Goal: Task Accomplishment & Management: Manage account settings

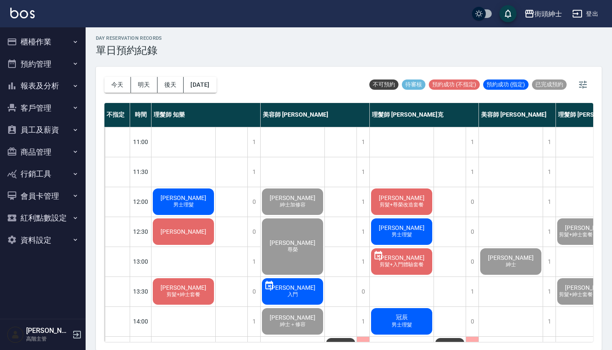
scroll to position [405, 76]
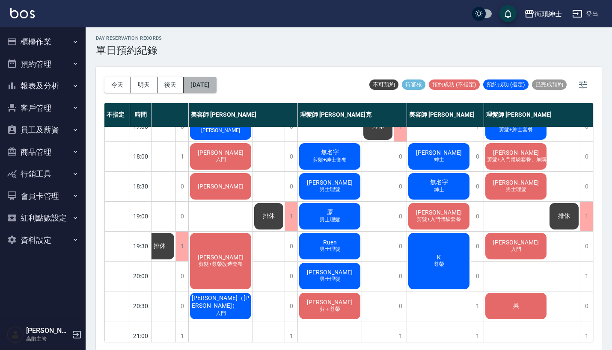
click at [212, 88] on button "[DATE]" at bounding box center [200, 85] width 33 height 16
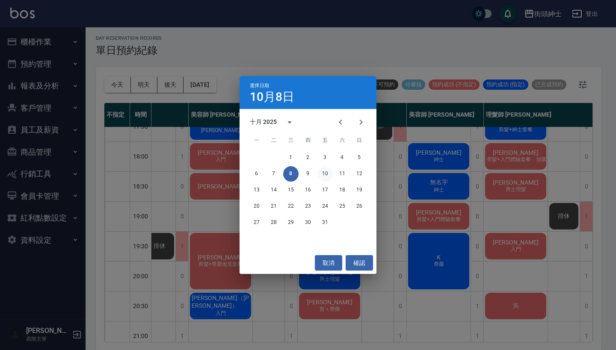
click at [325, 176] on button "10" at bounding box center [325, 173] width 15 height 15
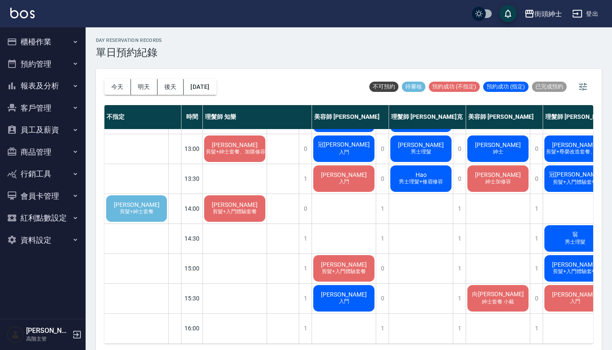
scroll to position [116, 0]
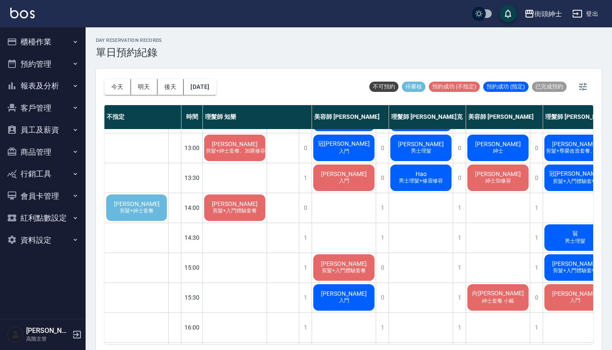
click at [134, 197] on div "林經晟 剪髮+紳士套餐" at bounding box center [136, 207] width 63 height 29
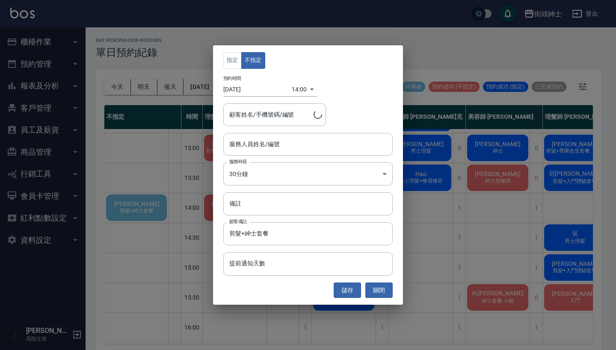
type input "林經晟/0953791219"
click at [416, 232] on div "指定 不指定 預約時間 2025/10/10 14:00 1760076000000 顧客姓名/手機號碼/編號 林經晟/0953791219 顧客姓名/手機號…" at bounding box center [308, 175] width 616 height 350
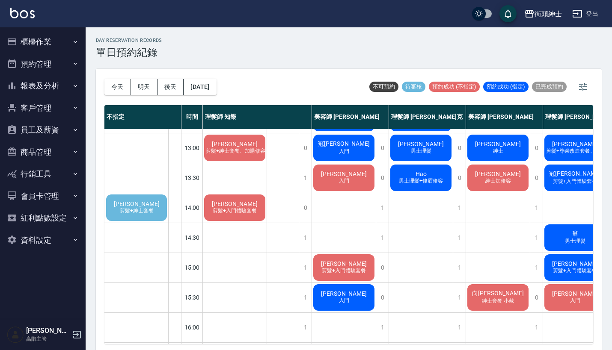
click at [148, 211] on span "剪髮+紳士套餐" at bounding box center [136, 211] width 37 height 7
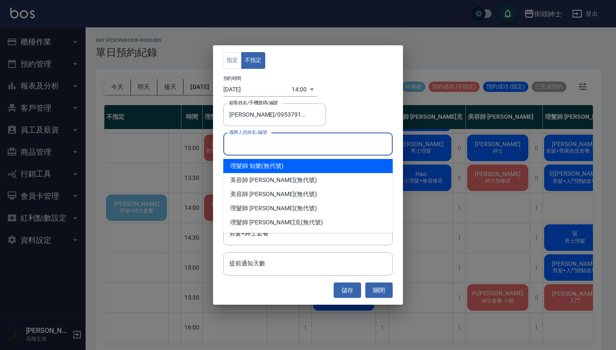
click at [278, 143] on input "服務人員姓名/編號" at bounding box center [308, 144] width 162 height 15
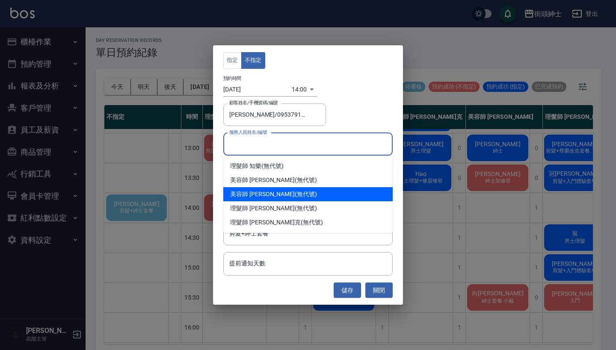
click at [295, 197] on div "美容師 Cherry (無代號)" at bounding box center [307, 194] width 169 height 14
type input "美容師 Cherry(無代號)"
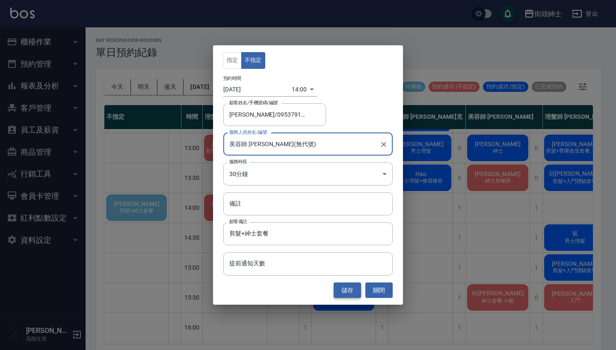
click at [351, 294] on button "儲存" at bounding box center [347, 291] width 27 height 16
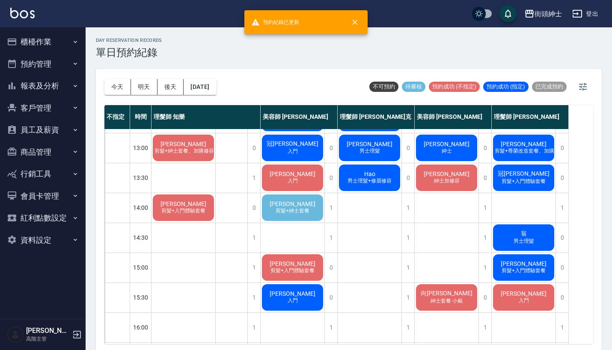
click at [301, 201] on span "林經晟" at bounding box center [292, 204] width 49 height 7
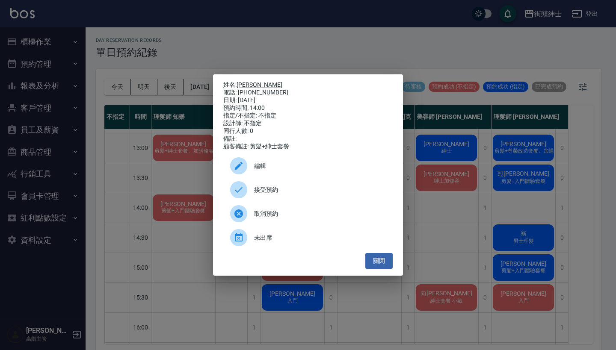
click at [281, 195] on span "接受預約" at bounding box center [320, 190] width 132 height 9
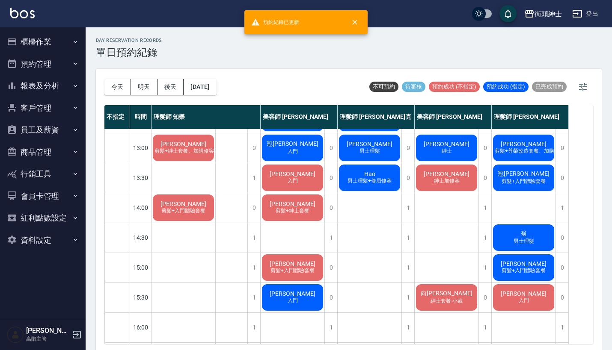
click at [304, 205] on div "林經晟 剪髮+紳士套餐" at bounding box center [293, 207] width 64 height 29
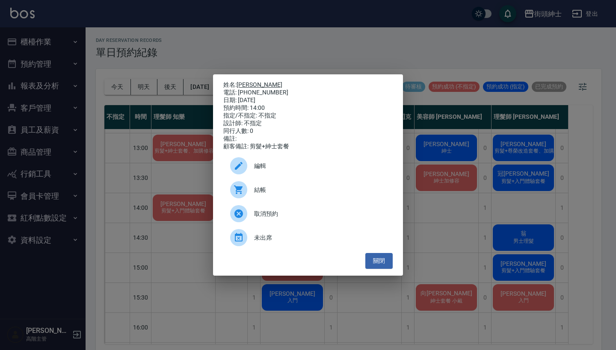
drag, startPoint x: 276, startPoint y: 90, endPoint x: 239, endPoint y: 83, distance: 37.8
click at [239, 83] on div "姓名: 林經晟 電話: 0953791219 日期: 2025/10/10 預約時間: 14:00 指定/不指定: 不指定 設計師: 不指定 同行人數: 0 …" at bounding box center [307, 115] width 169 height 69
copy div "姓名: 林經晟 電話: 0953791219"
click at [252, 41] on div "姓名: 林經晟 電話: 0953791219 日期: 2025/10/10 預約時間: 14:00 指定/不指定: 不指定 設計師: 不指定 同行人數: 0 …" at bounding box center [308, 175] width 616 height 350
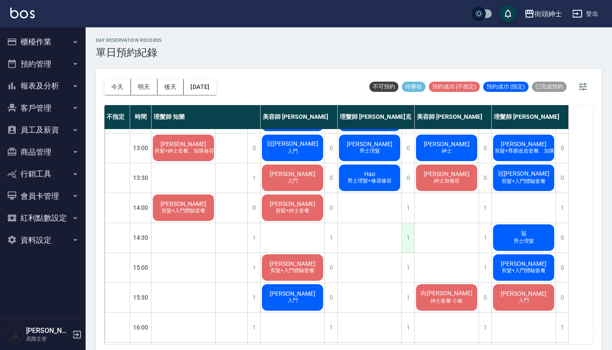
click at [410, 240] on div "1" at bounding box center [407, 238] width 13 height 30
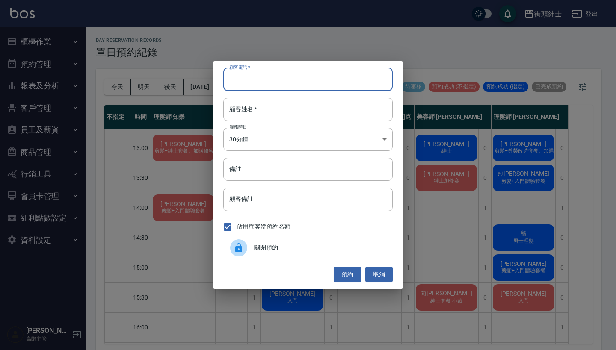
paste input "林經晟 電話: 0953791219"
type input "林經晟 電話: 0953791219"
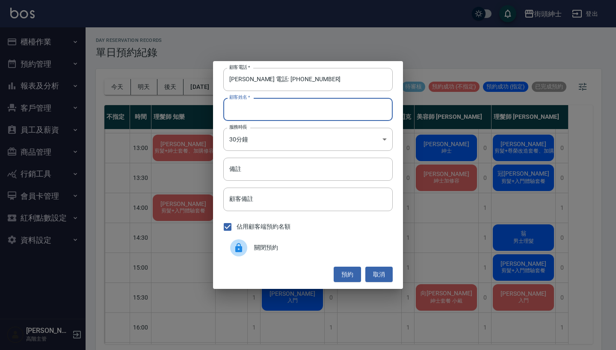
paste input "林經晟 電話: 0953791219"
type input "林經晟 電話: 0953791219"
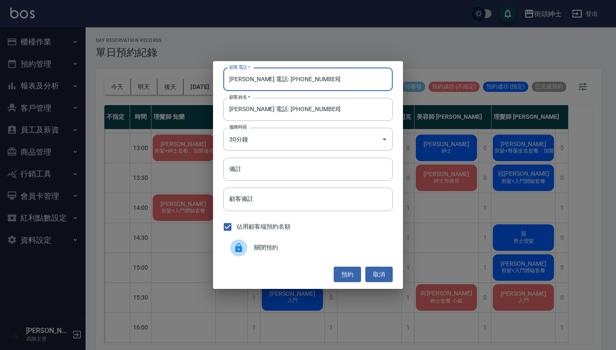
drag, startPoint x: 263, startPoint y: 81, endPoint x: 232, endPoint y: 81, distance: 31.2
click at [232, 81] on input "林經晟 電話: 0953791219" at bounding box center [307, 79] width 169 height 23
type input "0953791219"
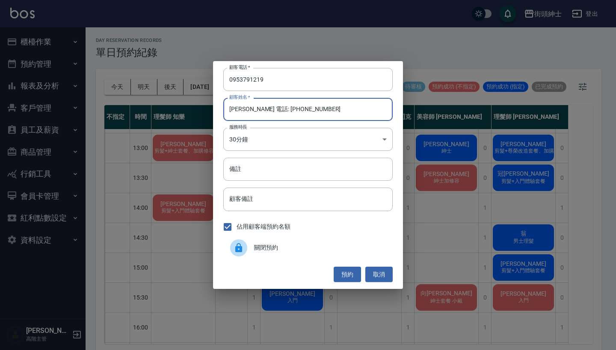
drag, startPoint x: 327, startPoint y: 110, endPoint x: 246, endPoint y: 109, distance: 80.9
click at [246, 109] on input "林經晟 電話: 0953791219" at bounding box center [307, 109] width 169 height 23
type input "林經晟"
click at [257, 172] on input "備註" at bounding box center [307, 169] width 169 height 23
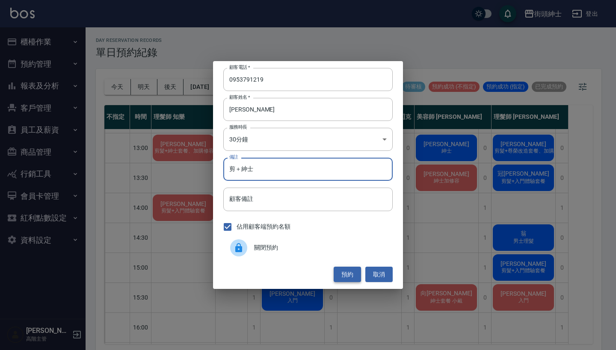
type input "剪＋紳士"
click at [359, 273] on button "預約" at bounding box center [347, 275] width 27 height 16
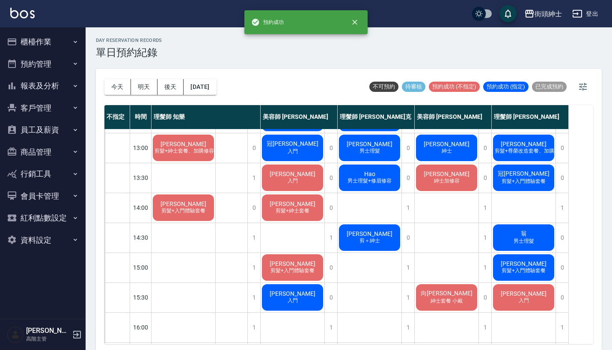
click at [365, 234] on span "林經晟" at bounding box center [369, 234] width 49 height 7
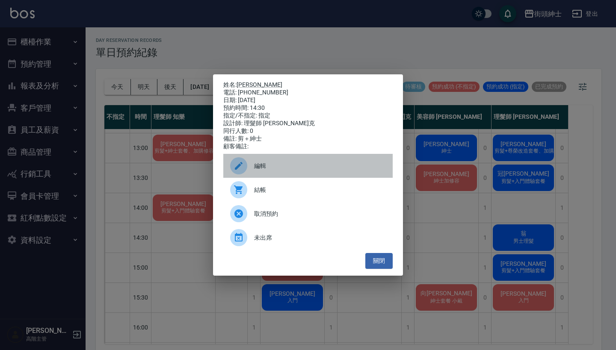
click at [295, 171] on span "編輯" at bounding box center [320, 166] width 132 height 9
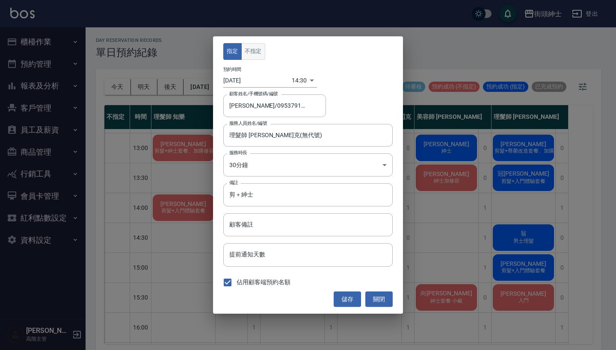
click at [255, 50] on button "不指定" at bounding box center [253, 51] width 24 height 17
click at [354, 301] on button "儲存" at bounding box center [347, 300] width 27 height 16
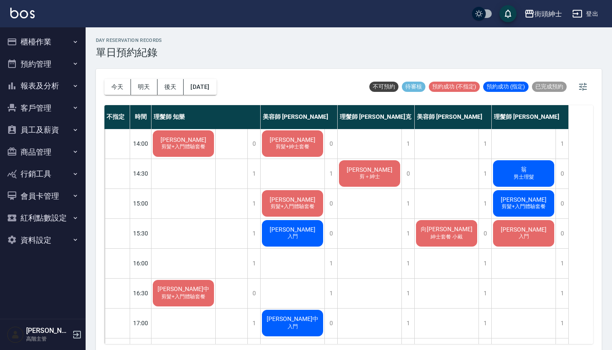
scroll to position [179, 0]
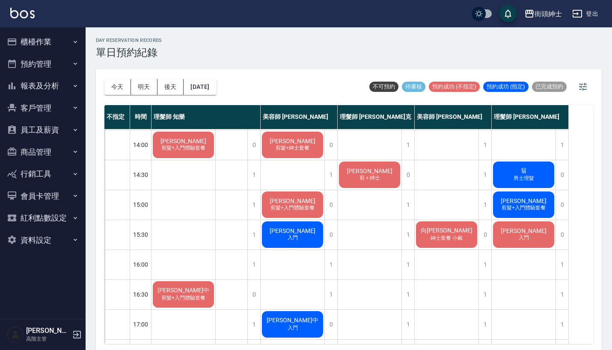
click at [451, 239] on span "紳士套餐 小戴" at bounding box center [447, 238] width 36 height 7
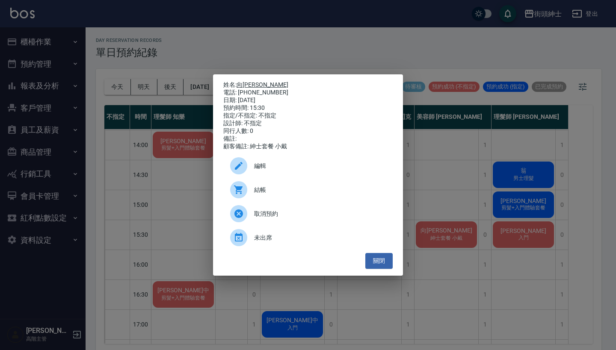
click at [251, 82] on link "向柏威" at bounding box center [263, 84] width 52 height 7
click at [255, 53] on div "姓名: 向柏威 電話: 0970388301 日期: 2025/10/10 預約時間: 15:30 指定/不指定: 不指定 設計師: 不指定 同行人數: 0 …" at bounding box center [308, 175] width 616 height 350
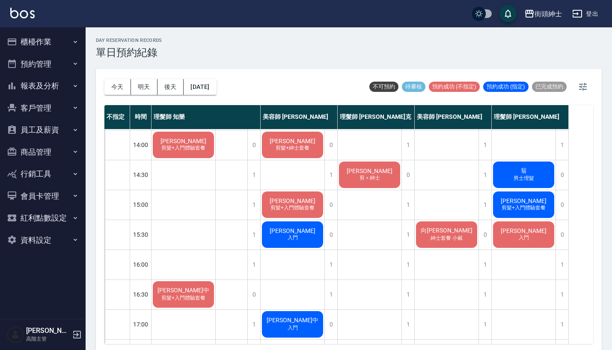
click at [437, 229] on span "向柏威" at bounding box center [446, 231] width 55 height 8
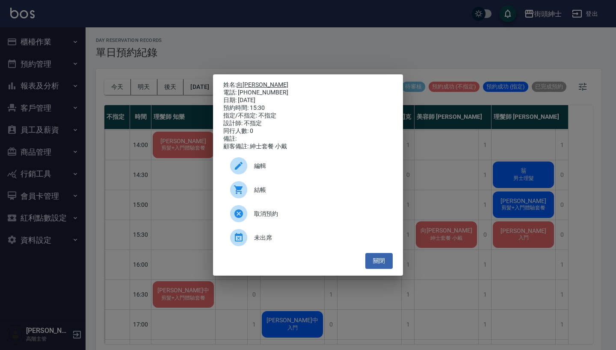
click at [251, 81] on link "向柏威" at bounding box center [263, 84] width 52 height 7
click at [471, 181] on div "姓名: 向柏威 電話: 0970388301 日期: 2025/10/10 預約時間: 15:30 指定/不指定: 不指定 設計師: 不指定 同行人數: 0 …" at bounding box center [308, 175] width 616 height 350
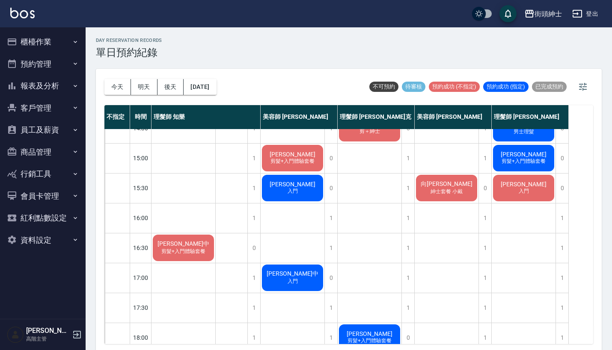
scroll to position [223, 0]
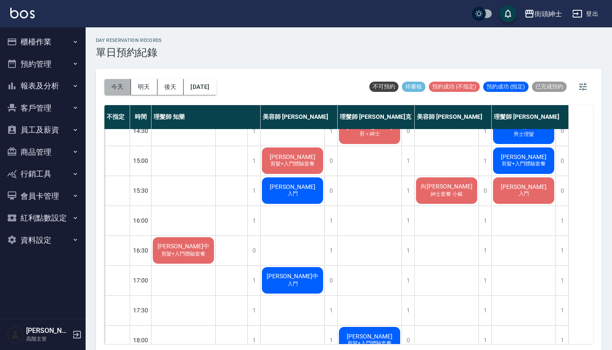
click at [115, 82] on button "今天" at bounding box center [117, 87] width 27 height 16
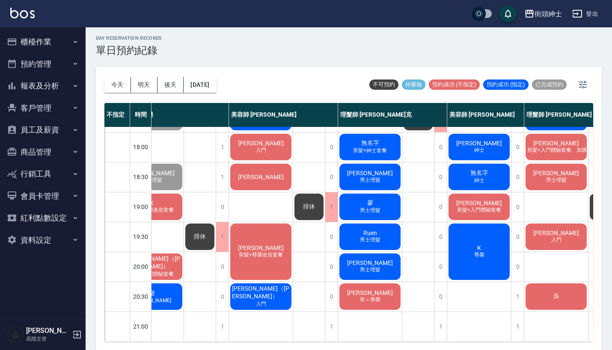
scroll to position [421, 68]
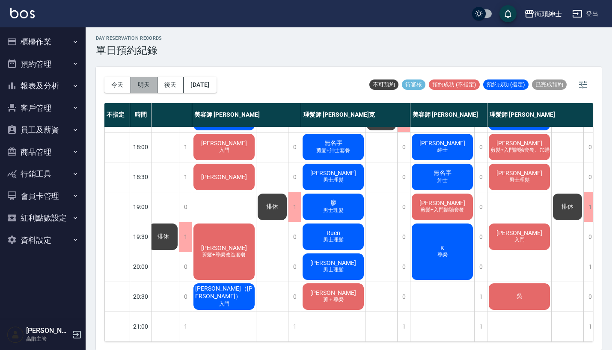
click at [144, 79] on button "明天" at bounding box center [144, 85] width 27 height 16
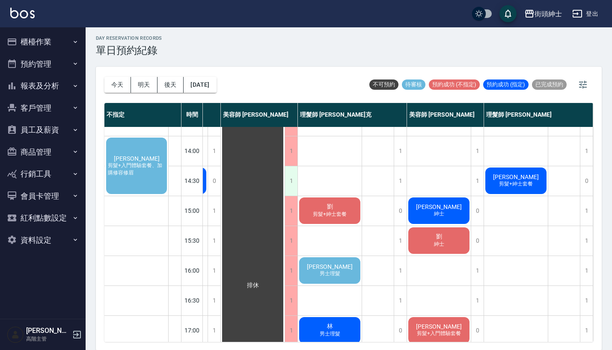
scroll to position [171, 63]
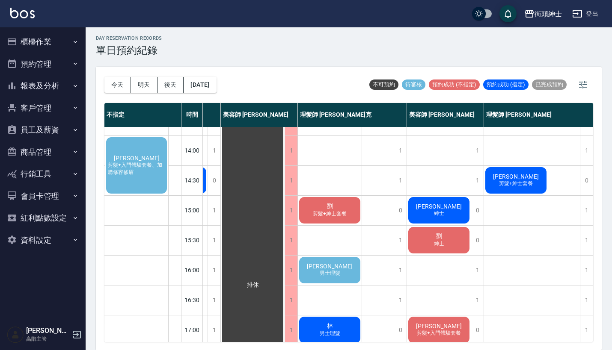
click at [341, 258] on div "陳亭宇 男士理髮" at bounding box center [330, 270] width 64 height 29
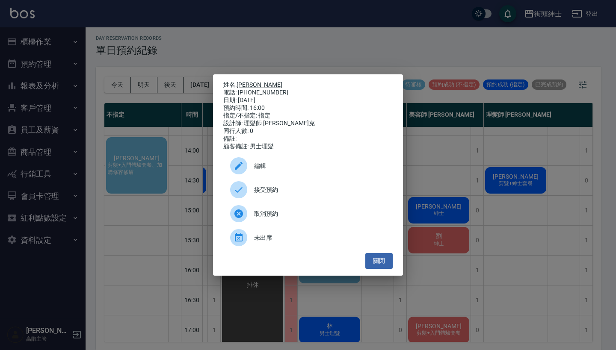
click at [322, 194] on span "接受預約" at bounding box center [320, 190] width 132 height 9
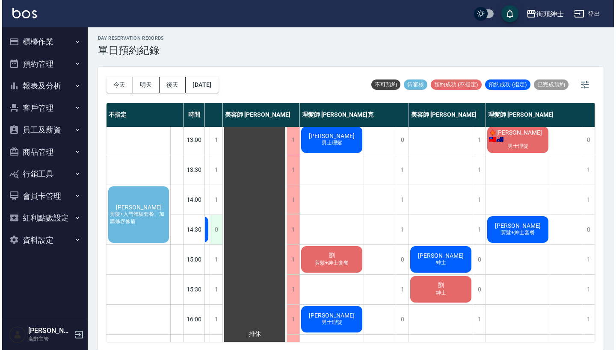
scroll to position [123, 63]
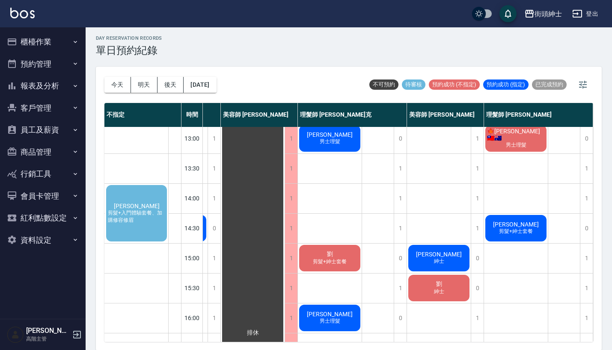
click at [132, 215] on span "剪髮+入門體驗套餐、加購修容修眉" at bounding box center [136, 217] width 61 height 15
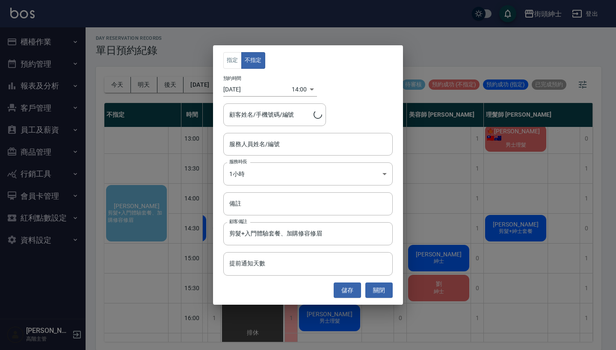
type input "黃庭健/0975071051"
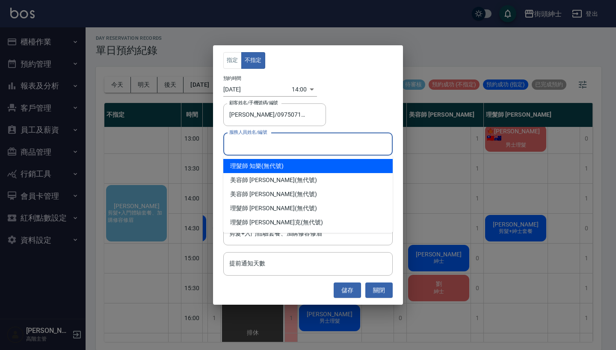
click at [269, 146] on input "服務人員姓名/編號" at bounding box center [308, 144] width 162 height 15
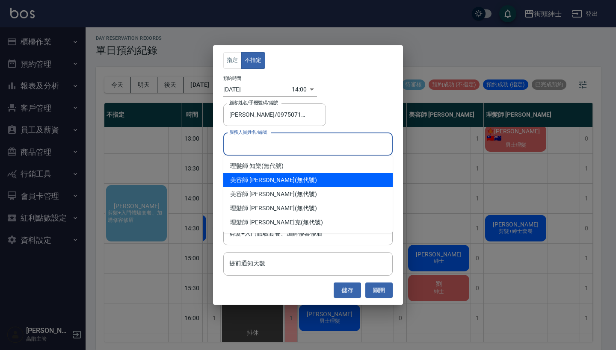
click at [275, 174] on div "美容師 小戴 (無代號)" at bounding box center [307, 180] width 169 height 14
type input "美容師 [PERSON_NAME](無代號)"
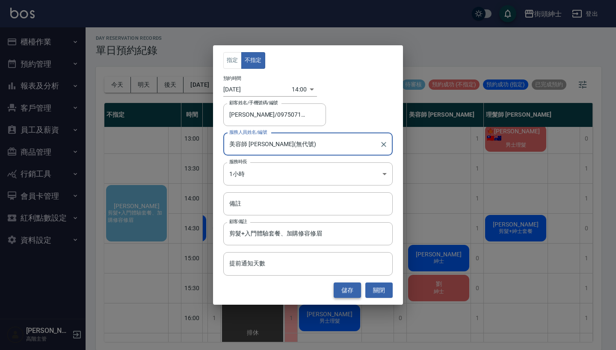
click at [353, 293] on button "儲存" at bounding box center [347, 291] width 27 height 16
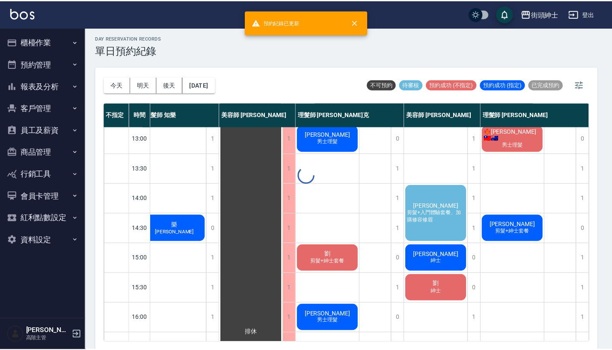
scroll to position [123, 8]
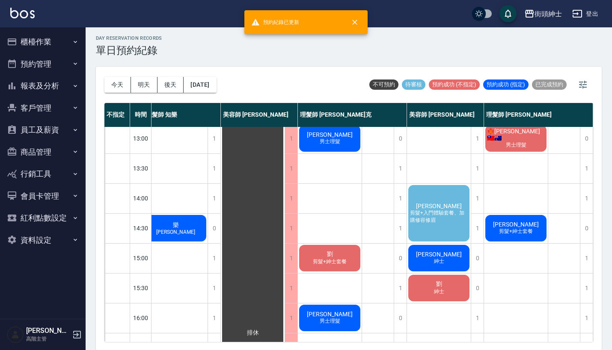
click at [441, 206] on span "黃庭健" at bounding box center [438, 206] width 49 height 7
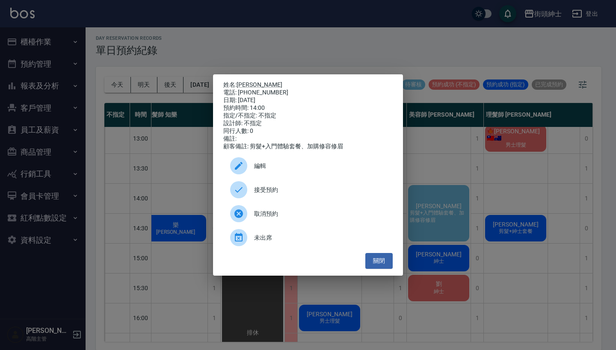
click at [301, 193] on span "接受預約" at bounding box center [320, 190] width 132 height 9
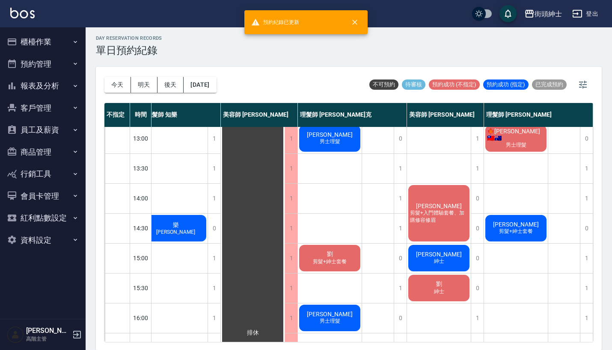
click at [437, 211] on span "剪髮+入門體驗套餐、加購修容修眉" at bounding box center [438, 217] width 61 height 15
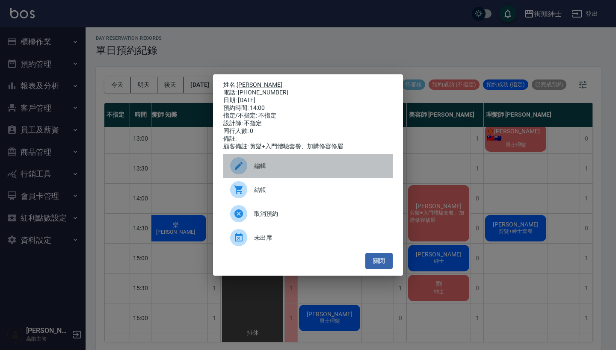
click at [332, 167] on span "編輯" at bounding box center [320, 166] width 132 height 9
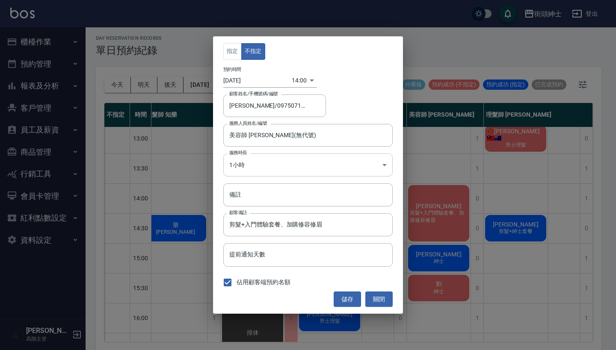
click at [277, 166] on body "街頭紳士 登出 櫃檯作業 打帳單 帳單列表 掛單列表 座位開單 營業儀表板 現金收支登錄 高階收支登錄 材料自購登錄 每日結帳 排班表 現場電腦打卡 掃碼打卡…" at bounding box center [308, 174] width 616 height 353
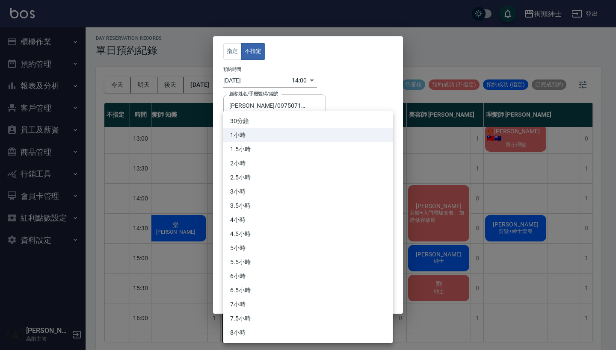
click at [288, 126] on li "30分鐘" at bounding box center [307, 121] width 169 height 14
type input "1"
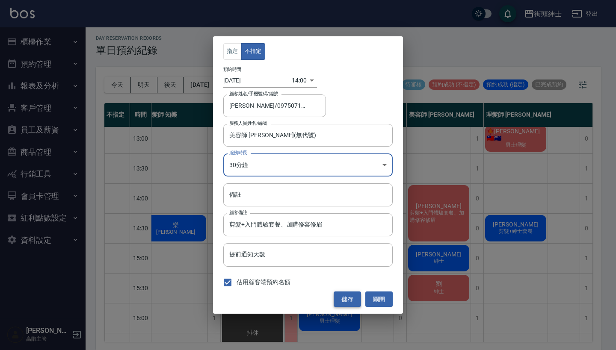
click at [351, 296] on button "儲存" at bounding box center [347, 300] width 27 height 16
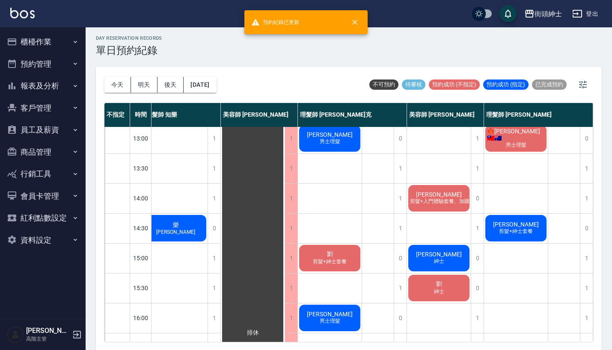
click at [451, 201] on span "剪髮+入門體驗套餐、加購修容修眉" at bounding box center [449, 201] width 83 height 7
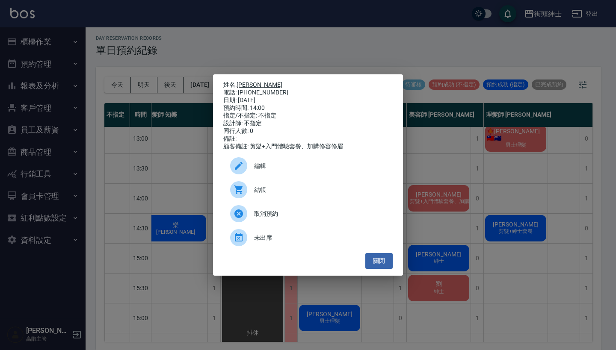
drag, startPoint x: 282, startPoint y: 89, endPoint x: 241, endPoint y: 84, distance: 41.8
click at [241, 84] on div "姓名: 黃庭健 電話: 0975071051 日期: 2025/10/09 預約時間: 14:00 指定/不指定: 不指定 設計師: 不指定 同行人數: 0 …" at bounding box center [307, 115] width 169 height 69
copy div "姓名: 黃庭健 電話: 0975071051"
click at [453, 178] on div "姓名: 黃庭健 電話: 0975071051 日期: 2025/10/09 預約時間: 14:00 指定/不指定: 不指定 設計師: 不指定 同行人數: 0 …" at bounding box center [308, 175] width 616 height 350
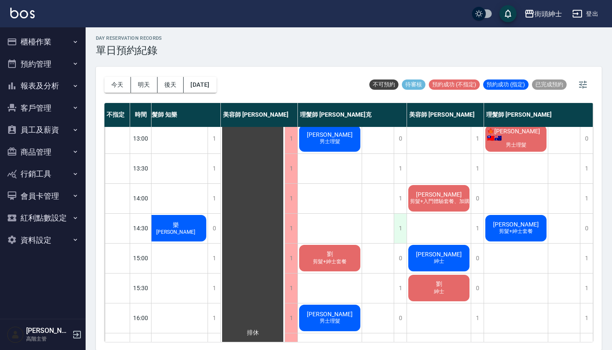
click at [395, 220] on div "1" at bounding box center [400, 229] width 13 height 30
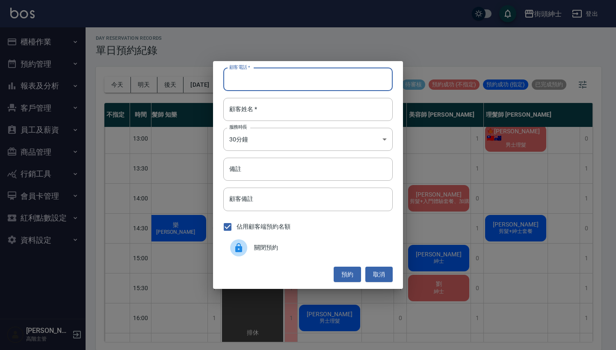
paste input "黃庭健 電話: 0975071051"
type input "黃庭健 電話: 0975071051"
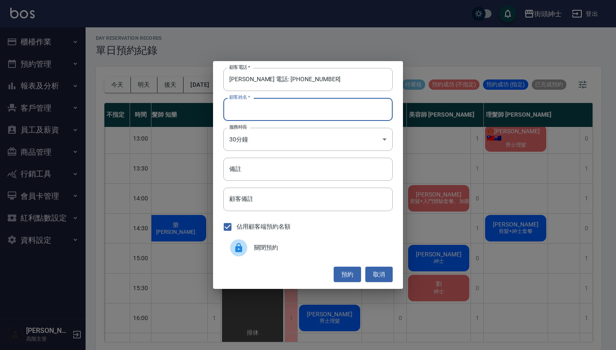
paste input "黃庭健 電話: 0975071051"
type input "黃庭健 電話: 0975071051"
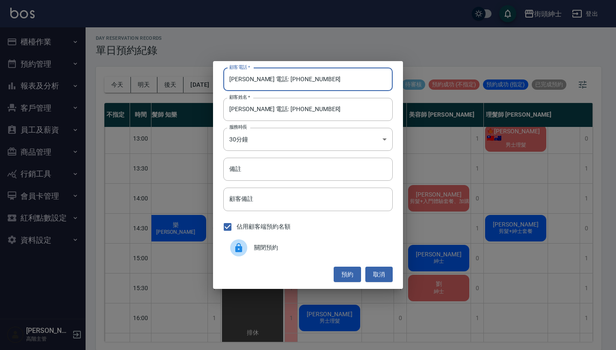
drag, startPoint x: 263, startPoint y: 80, endPoint x: 193, endPoint y: 73, distance: 70.5
click at [193, 73] on div "顧客電話   * 黃庭健 電話: 0975071051 顧客電話   * 顧客姓名   * 黃庭健 電話: 0975071051 顧客姓名   * 服務時長 …" at bounding box center [308, 175] width 616 height 350
type input "0975071051"
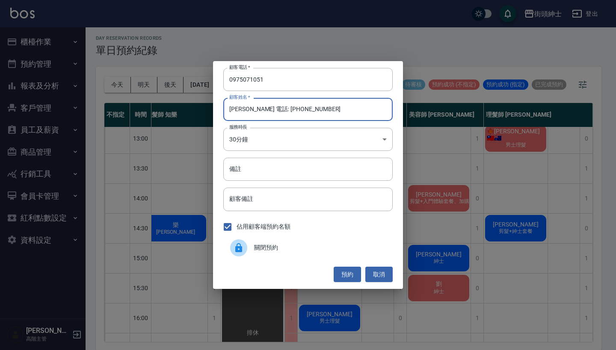
drag, startPoint x: 300, startPoint y: 113, endPoint x: 246, endPoint y: 113, distance: 53.9
click at [247, 113] on input "黃庭健 電話: 0975071051" at bounding box center [307, 109] width 169 height 23
type input "黃庭健"
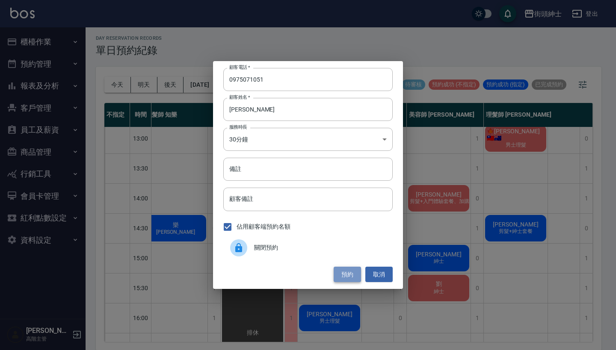
click at [351, 270] on button "預約" at bounding box center [347, 275] width 27 height 16
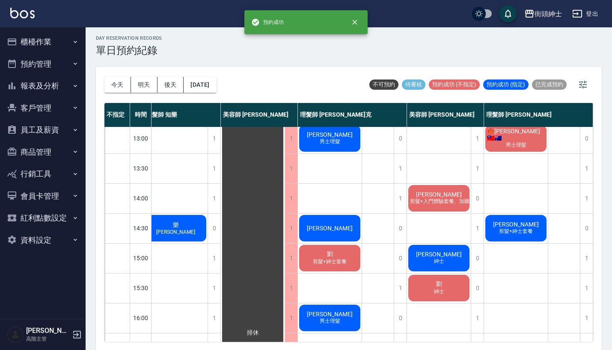
click at [349, 224] on div "黃庭健" at bounding box center [330, 228] width 64 height 29
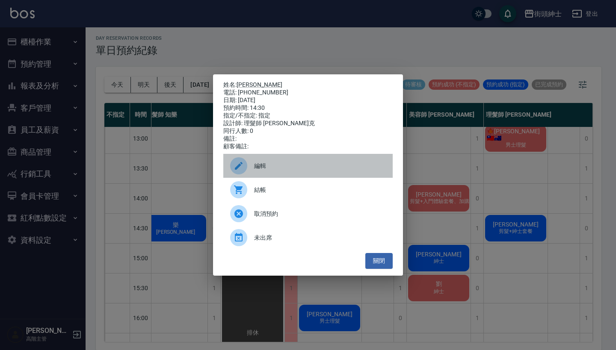
click at [333, 166] on span "編輯" at bounding box center [320, 166] width 132 height 9
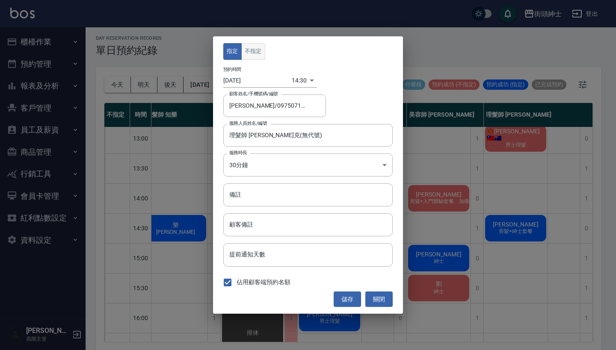
click at [252, 49] on button "不指定" at bounding box center [253, 51] width 24 height 17
click at [348, 304] on button "儲存" at bounding box center [347, 300] width 27 height 16
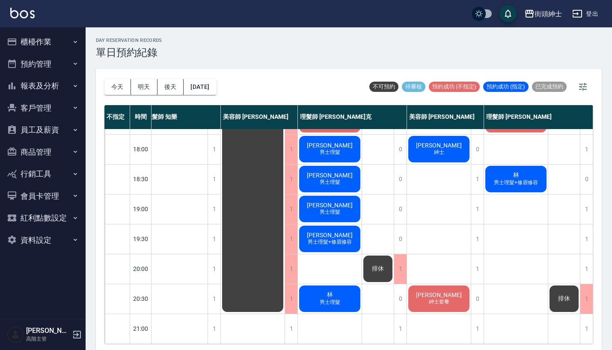
scroll to position [421, 8]
click at [114, 88] on button "今天" at bounding box center [117, 87] width 27 height 16
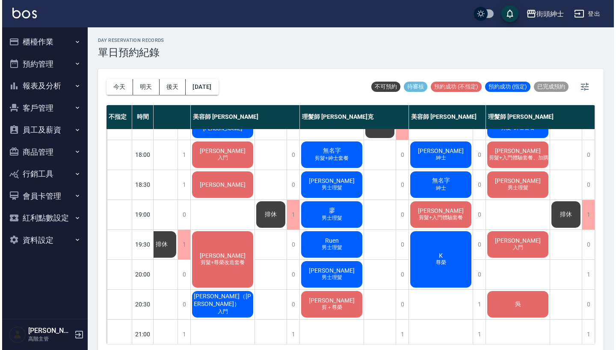
scroll to position [408, 76]
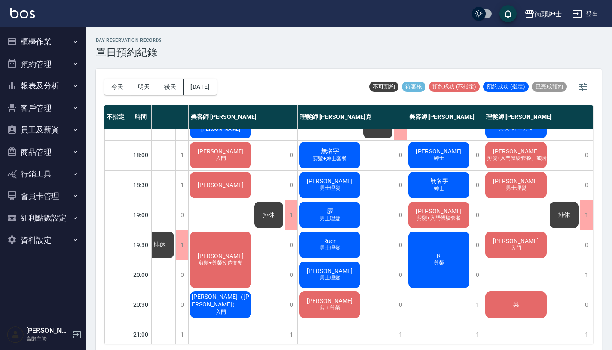
click at [432, 157] on span "紳士" at bounding box center [439, 158] width 14 height 7
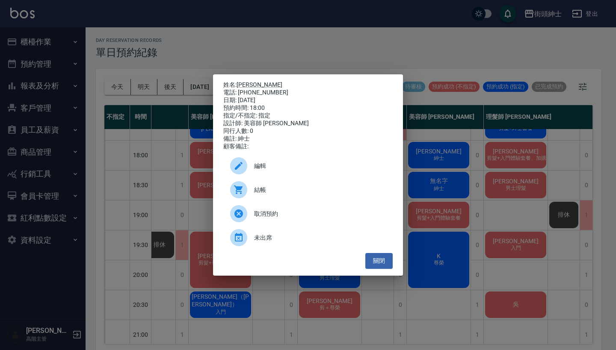
click at [295, 192] on span "結帳" at bounding box center [320, 190] width 132 height 9
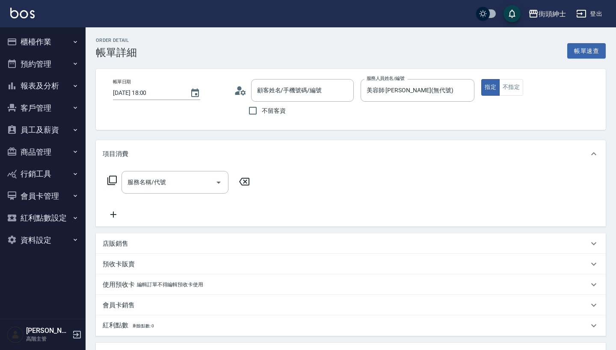
click at [175, 193] on div "服務名稱/代號" at bounding box center [175, 182] width 107 height 23
type input "陳俊文/0952712525/null"
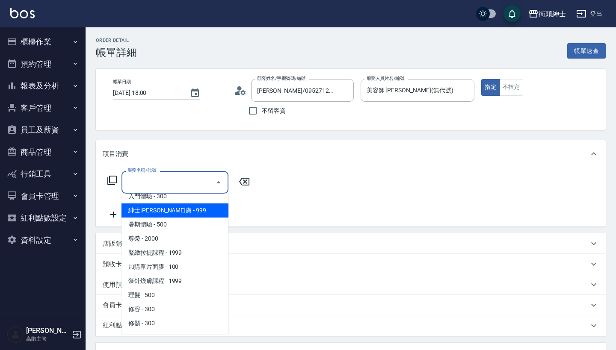
scroll to position [78, 0]
click at [190, 207] on span "紳士[PERSON_NAME]膚 - 999" at bounding box center [175, 211] width 107 height 14
type input "紳士[PERSON_NAME]膚"
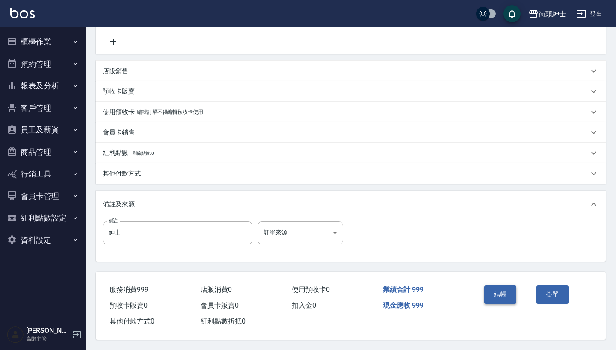
scroll to position [177, 0]
click at [502, 291] on button "結帳" at bounding box center [500, 295] width 32 height 18
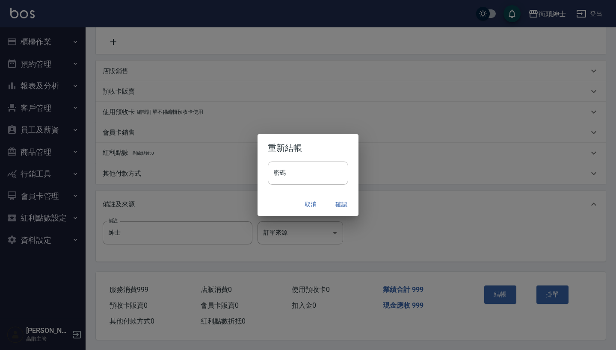
click at [343, 207] on button "確認" at bounding box center [341, 205] width 27 height 16
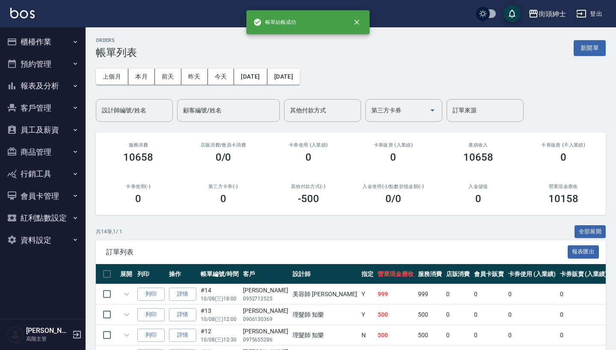
click at [70, 65] on button "預約管理" at bounding box center [42, 64] width 79 height 22
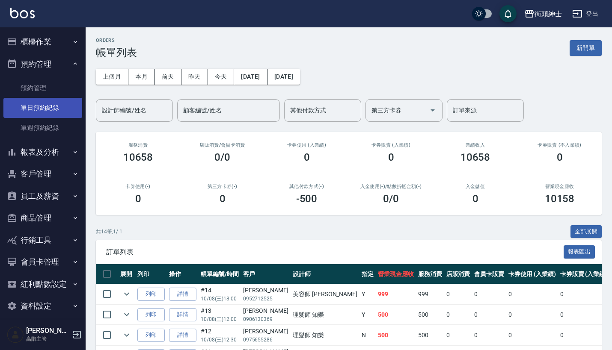
click at [60, 104] on link "單日預約紀錄" at bounding box center [42, 108] width 79 height 20
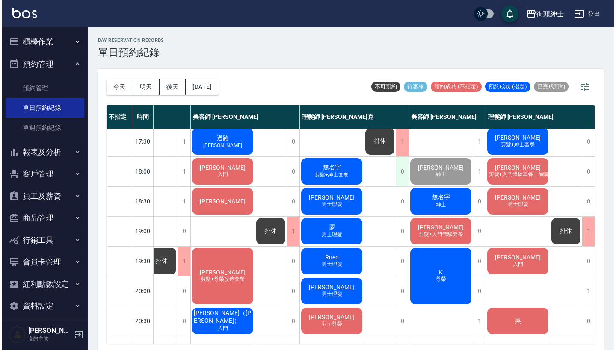
scroll to position [390, 76]
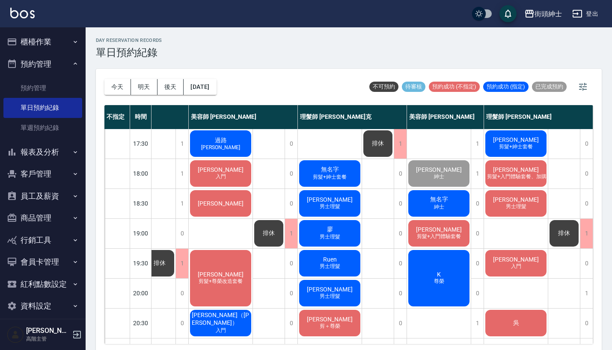
click at [428, 199] on span "無名字" at bounding box center [438, 200] width 21 height 8
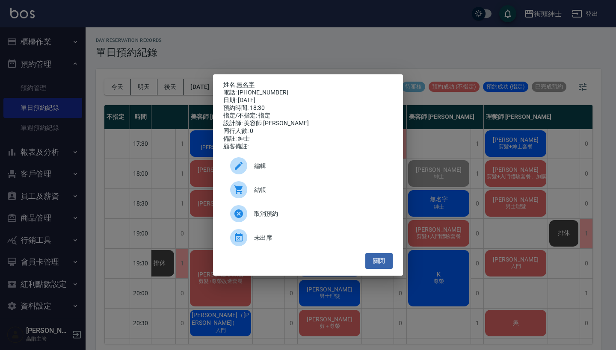
click at [264, 195] on span "結帳" at bounding box center [320, 190] width 132 height 9
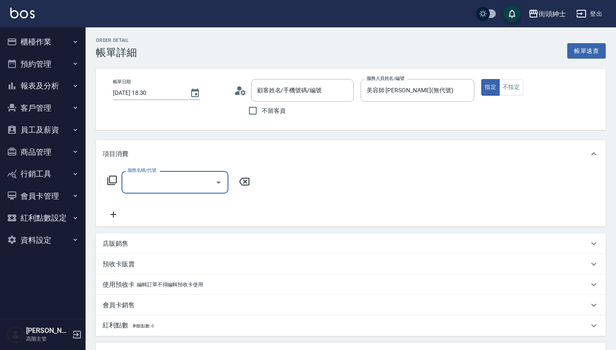
click at [171, 178] on input "服務名稱/代號" at bounding box center [168, 182] width 86 height 15
type input "無名字/0932390849/null"
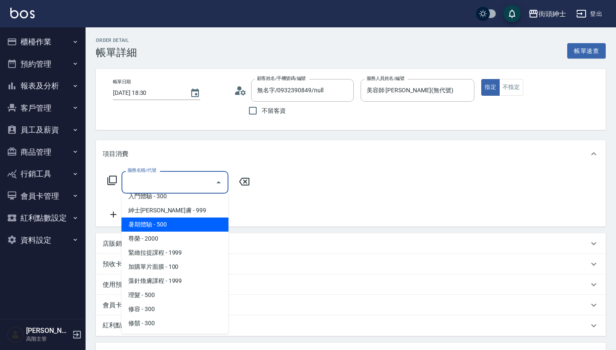
scroll to position [78, 0]
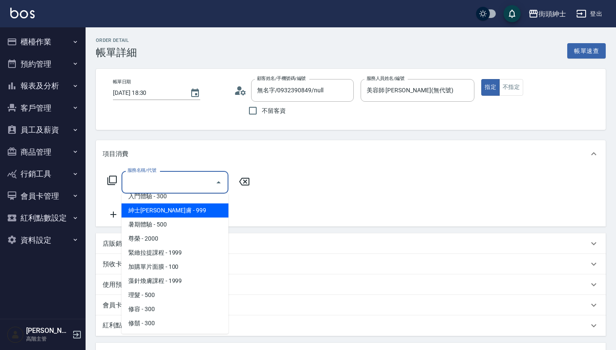
click at [190, 212] on span "紳士[PERSON_NAME]膚 - 999" at bounding box center [175, 211] width 107 height 14
type input "紳士[PERSON_NAME]膚"
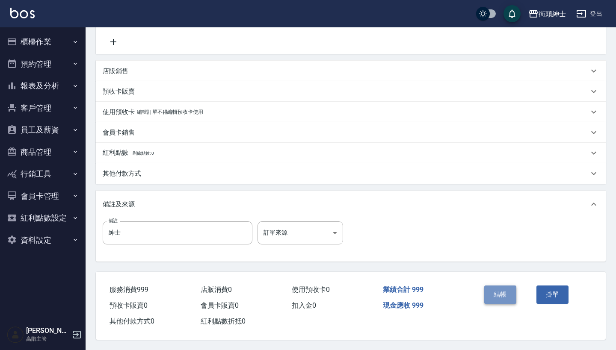
click at [497, 293] on button "結帳" at bounding box center [500, 295] width 32 height 18
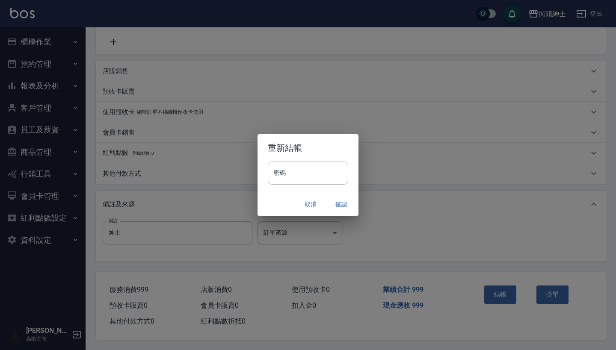
click at [340, 203] on button "確認" at bounding box center [341, 205] width 27 height 16
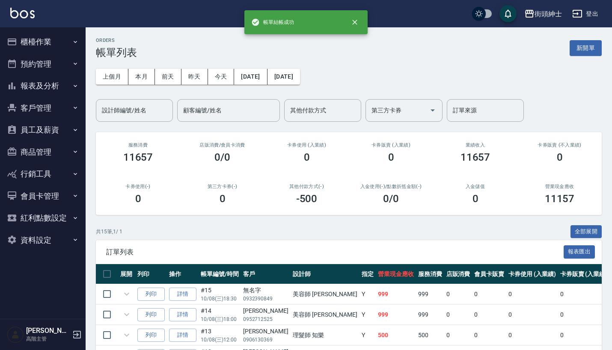
click at [71, 61] on button "預約管理" at bounding box center [42, 64] width 79 height 22
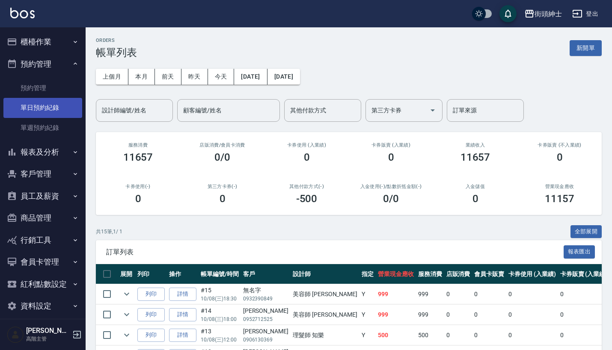
click at [64, 107] on link "單日預約紀錄" at bounding box center [42, 108] width 79 height 20
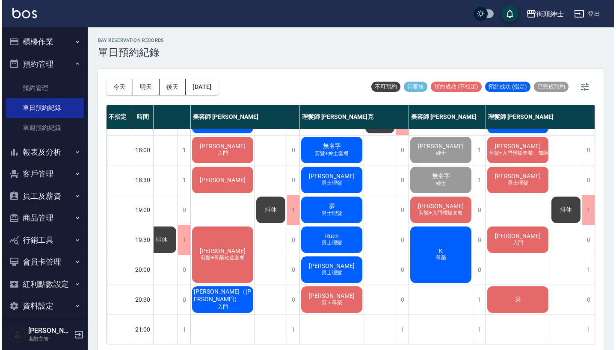
scroll to position [413, 76]
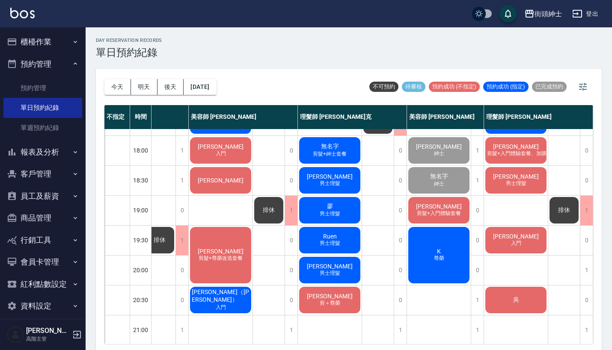
click at [434, 211] on span "剪髮+入門體驗套餐" at bounding box center [439, 213] width 48 height 7
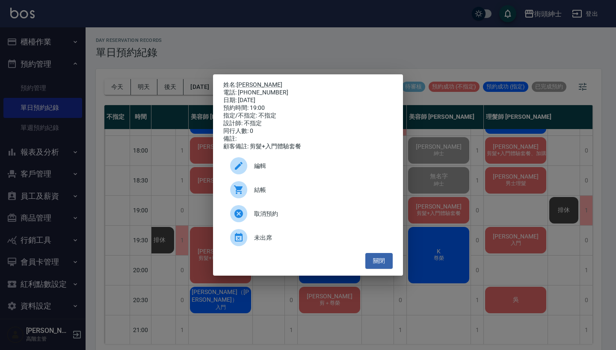
click at [248, 192] on div at bounding box center [242, 189] width 24 height 17
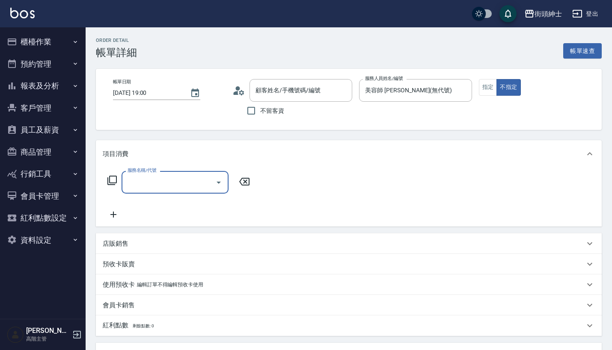
type input "[PERSON_NAME]/0977393655/null"
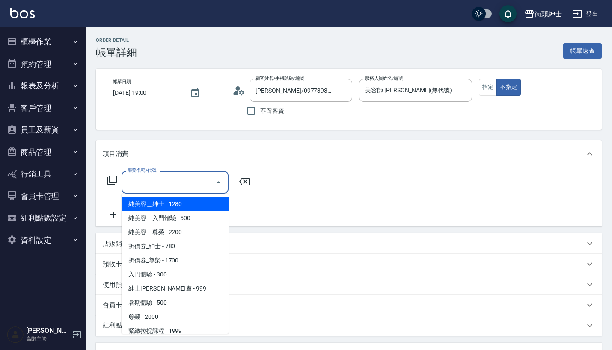
click at [166, 183] on input "服務名稱/代號" at bounding box center [168, 182] width 86 height 15
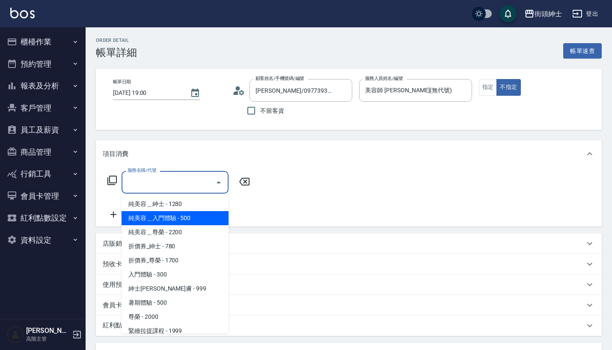
click at [176, 221] on span "純美容＿入門體驗 - 500" at bounding box center [175, 218] width 107 height 14
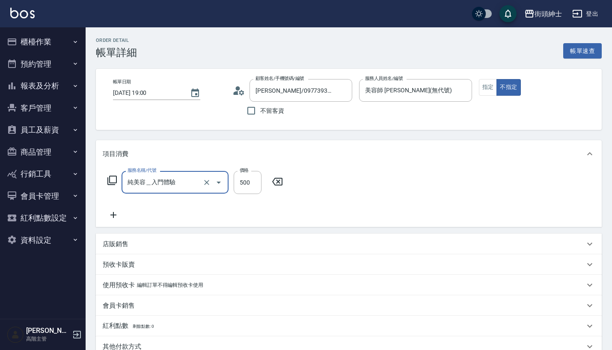
click at [177, 181] on input "純美容＿入門體驗" at bounding box center [162, 182] width 75 height 15
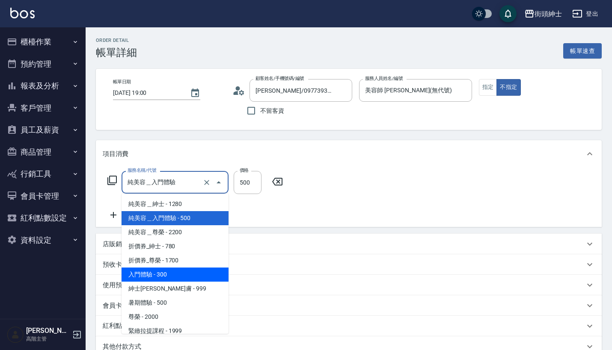
click at [180, 270] on span "入門體驗 - 300" at bounding box center [175, 275] width 107 height 14
type input "入門體驗"
type input "300"
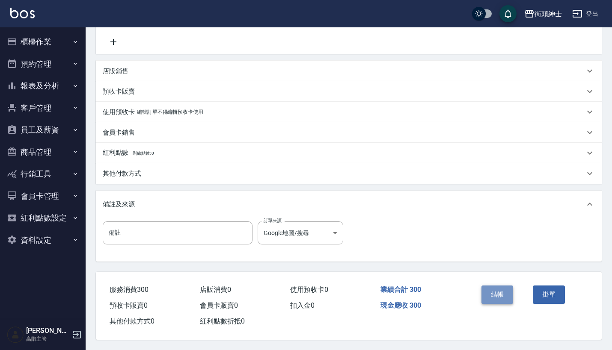
click at [495, 286] on button "結帳" at bounding box center [497, 295] width 32 height 18
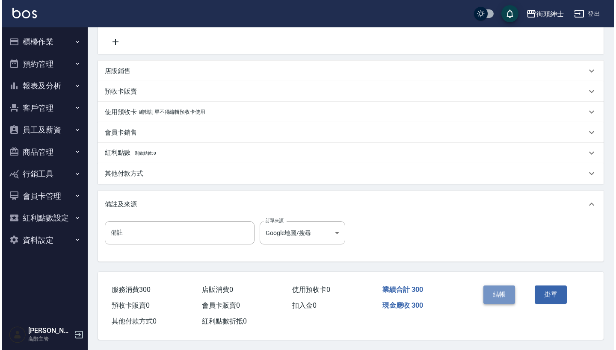
scroll to position [177, 0]
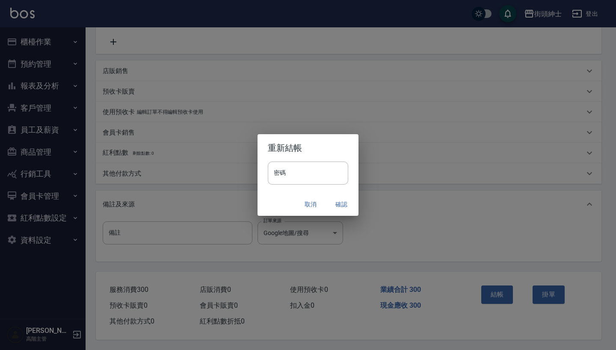
click at [334, 205] on button "確認" at bounding box center [341, 205] width 27 height 16
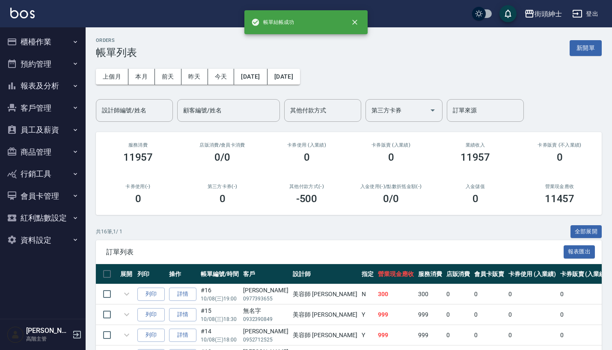
click at [36, 62] on button "預約管理" at bounding box center [42, 64] width 79 height 22
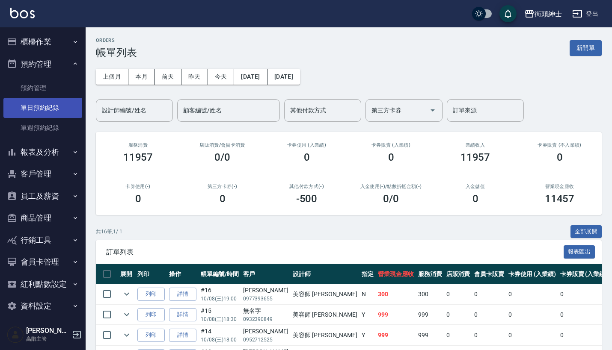
click at [39, 104] on link "單日預約紀錄" at bounding box center [42, 108] width 79 height 20
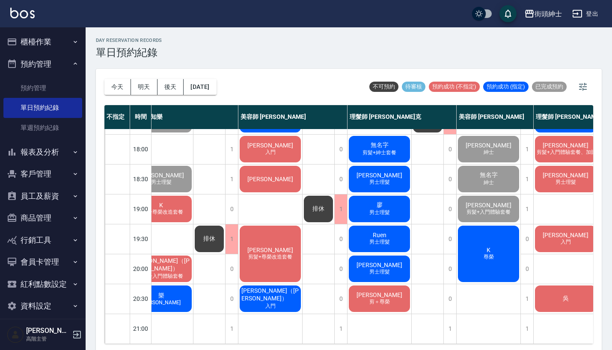
scroll to position [421, 22]
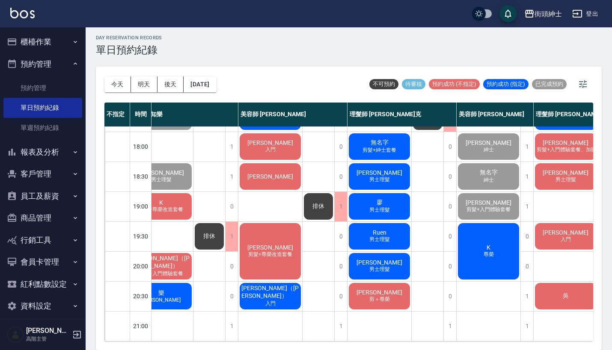
click at [503, 222] on div "[PERSON_NAME]" at bounding box center [489, 251] width 64 height 59
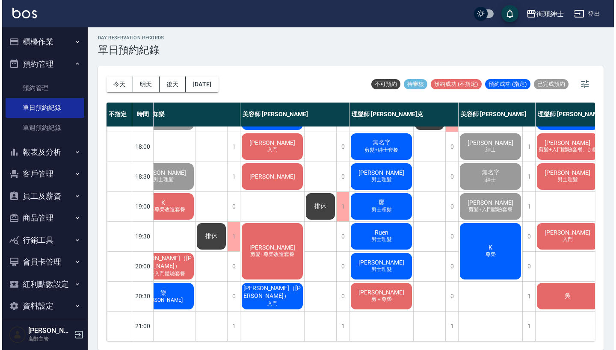
scroll to position [2, 0]
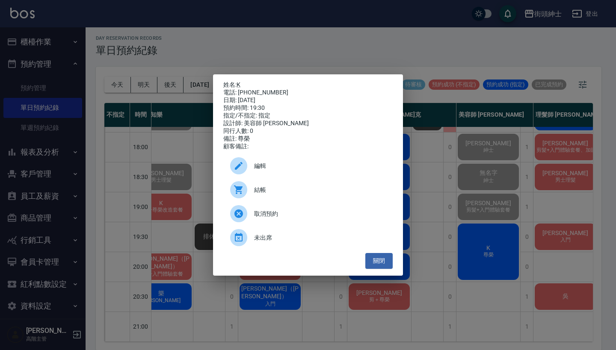
click at [291, 195] on span "結帳" at bounding box center [320, 190] width 132 height 9
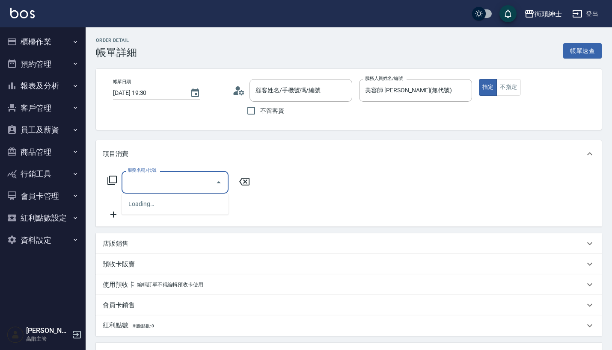
click at [184, 177] on input "服務名稱/代號" at bounding box center [168, 182] width 86 height 15
type input "K/0972315803/null"
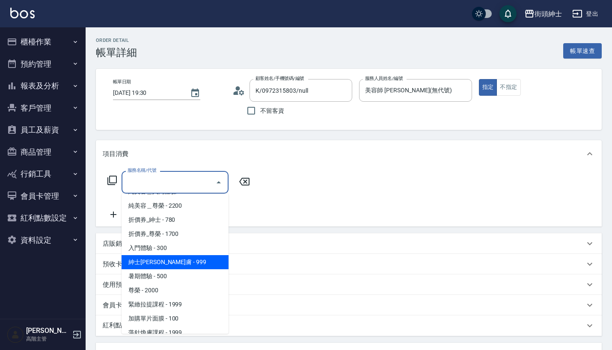
scroll to position [42, 0]
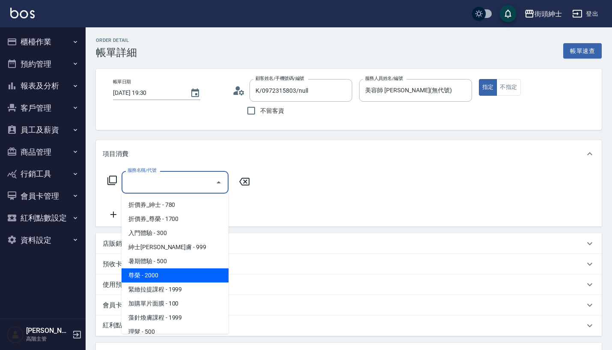
click at [196, 278] on span "尊榮 - 2000" at bounding box center [175, 276] width 107 height 14
type input "尊榮"
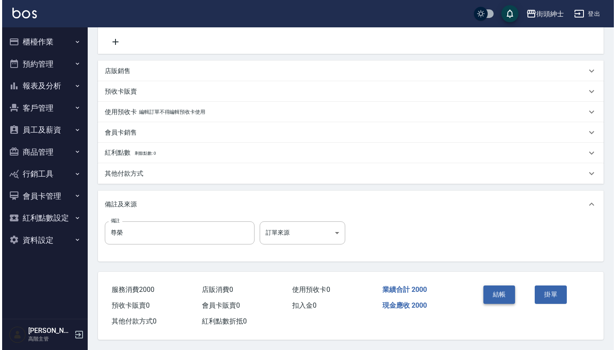
scroll to position [177, 0]
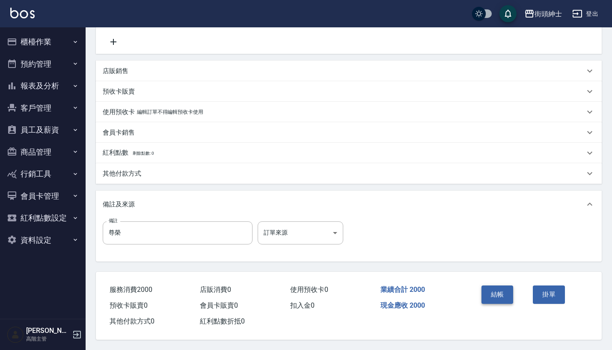
click at [502, 291] on button "結帳" at bounding box center [497, 295] width 32 height 18
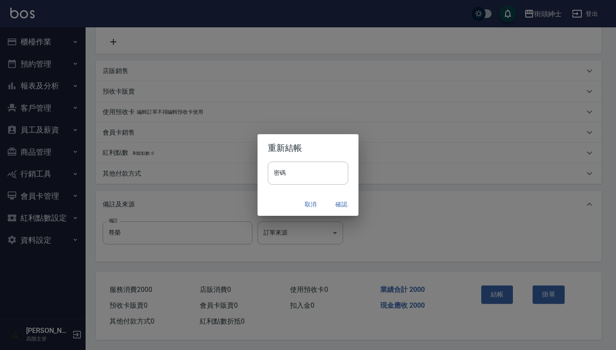
click at [338, 211] on button "確認" at bounding box center [341, 205] width 27 height 16
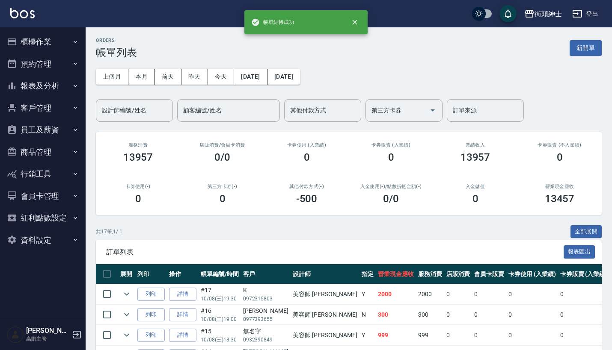
click at [59, 64] on button "預約管理" at bounding box center [42, 64] width 79 height 22
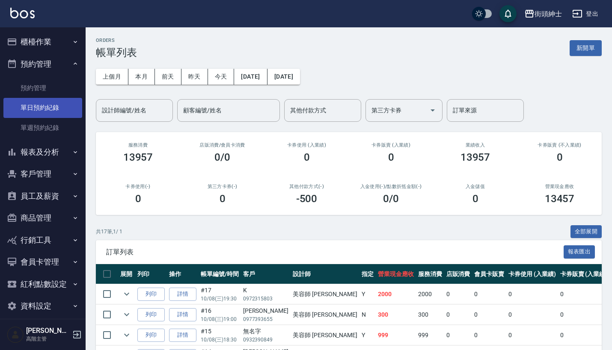
click at [59, 111] on link "單日預約紀錄" at bounding box center [42, 108] width 79 height 20
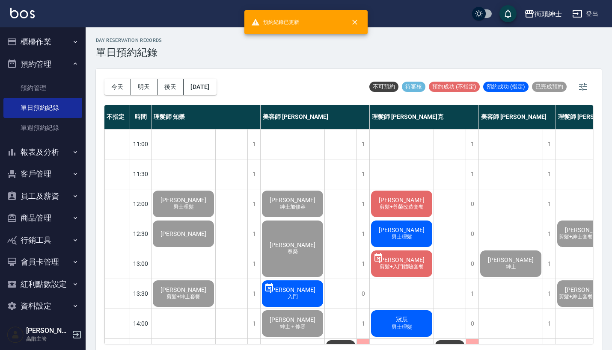
click at [62, 140] on ul "預約管理 單日預約紀錄 單週預約紀錄" at bounding box center [42, 108] width 79 height 66
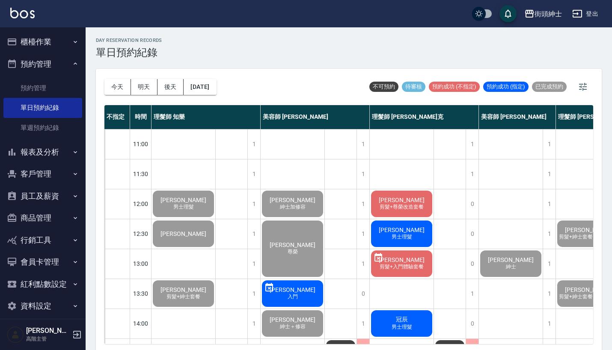
click at [61, 143] on button "報表及分析" at bounding box center [42, 152] width 79 height 22
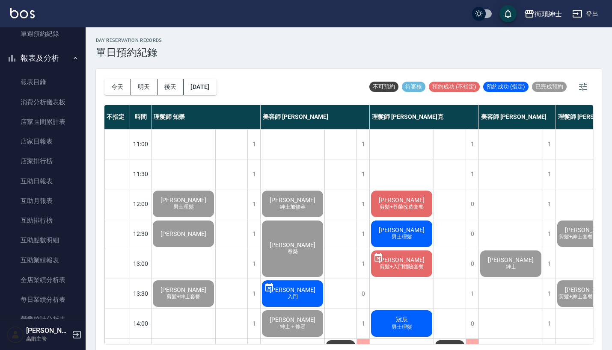
scroll to position [278, 0]
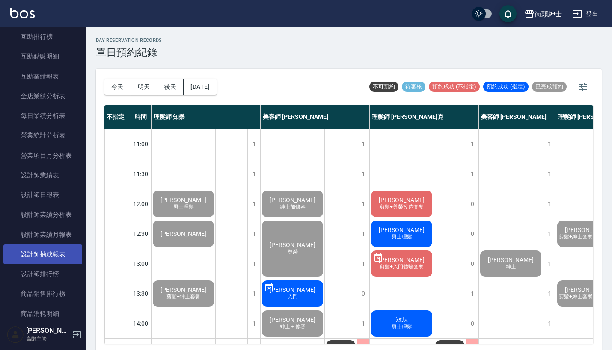
click at [48, 252] on link "設計師抽成報表" at bounding box center [42, 255] width 79 height 20
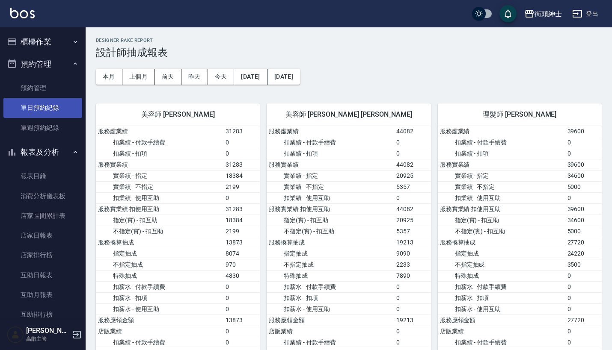
click at [55, 107] on link "單日預約紀錄" at bounding box center [42, 108] width 79 height 20
